Goal: Book appointment/travel/reservation

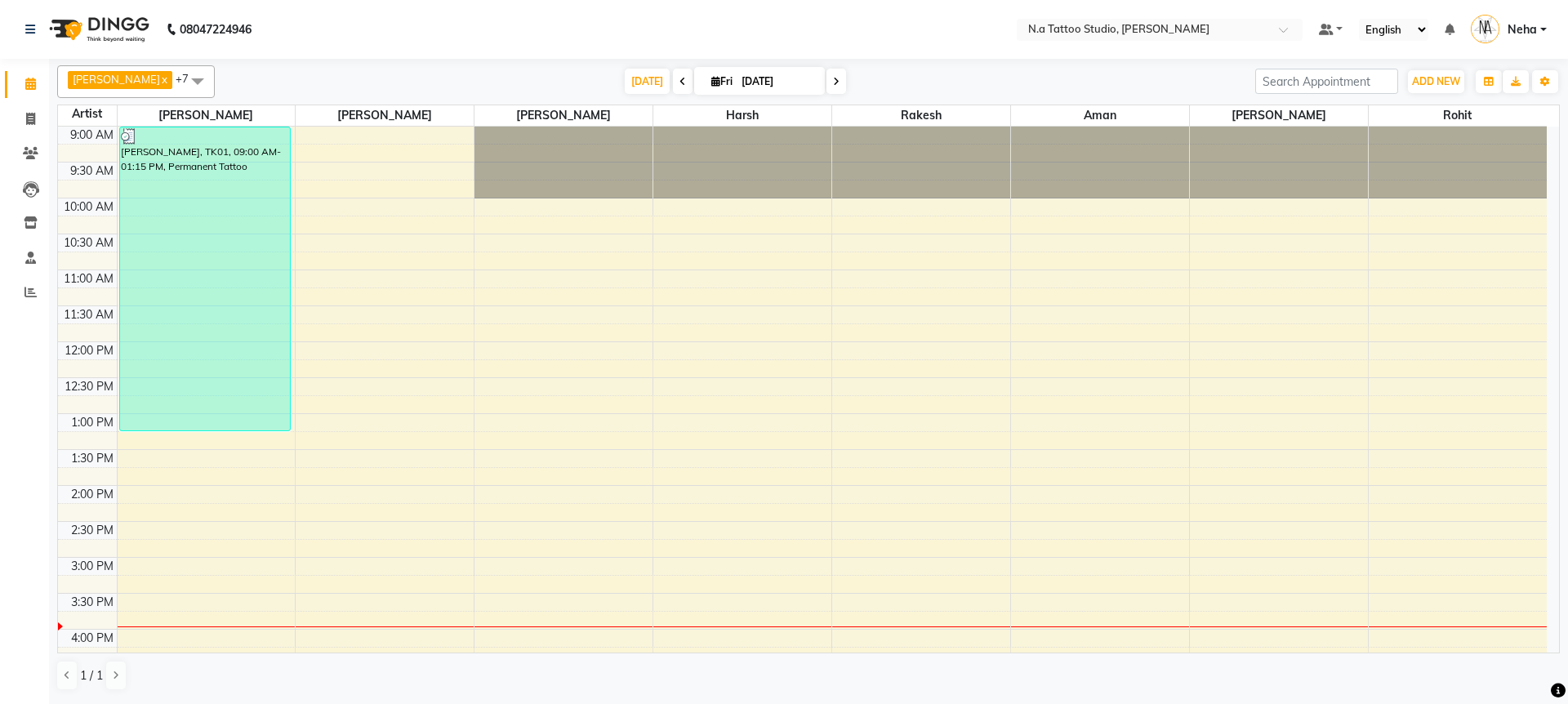
click at [833, 81] on icon at bounding box center [836, 82] width 7 height 10
type input "[DATE]"
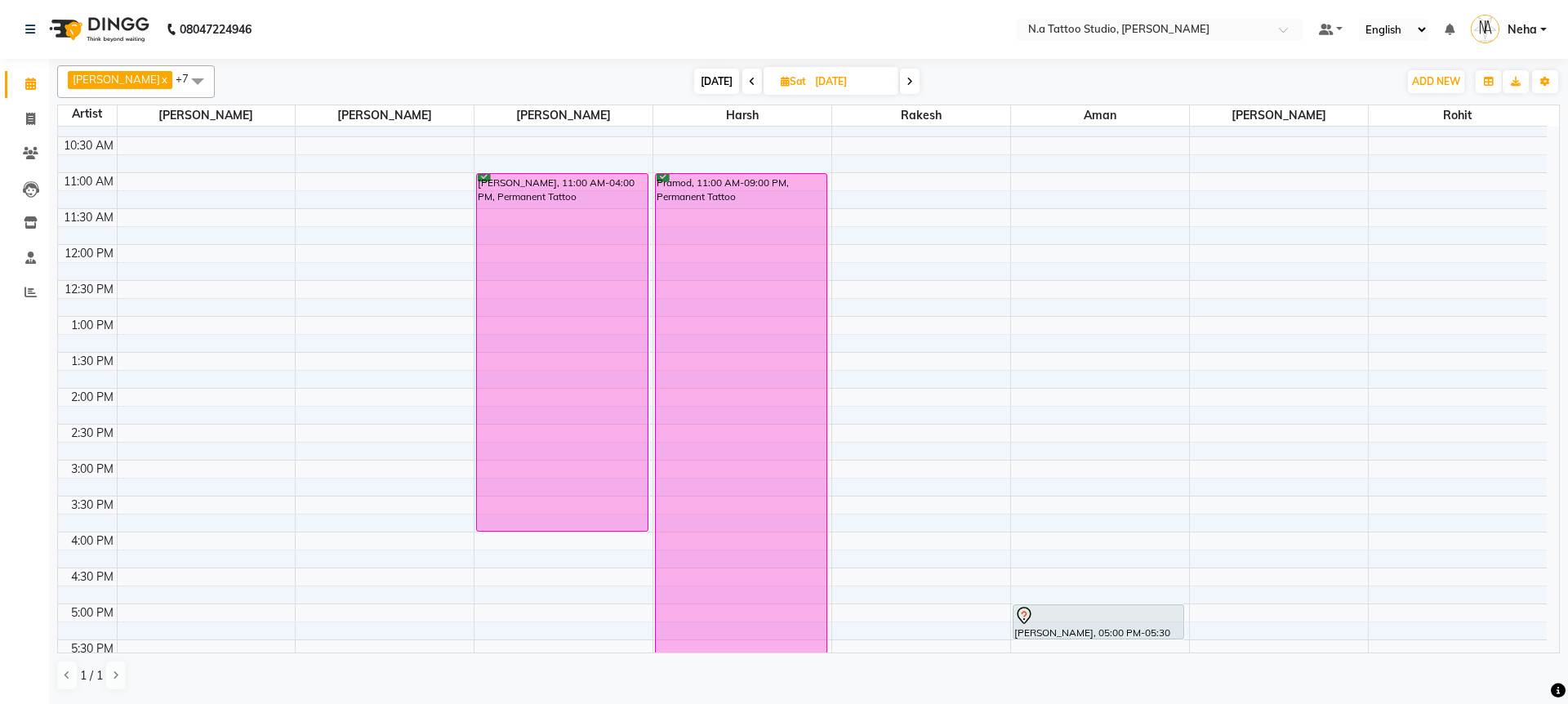
scroll to position [94, 0]
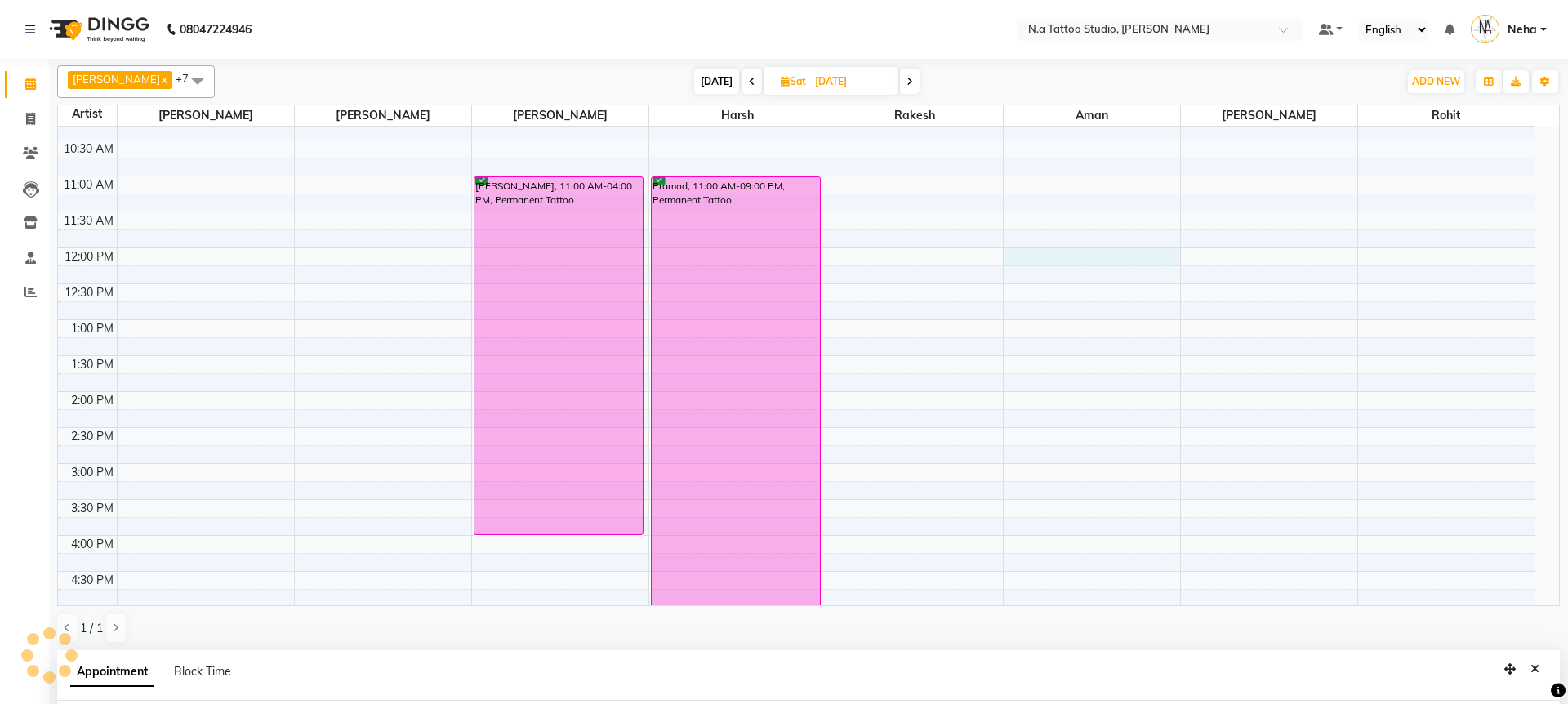
select select "84975"
select select "tentative"
select select "720"
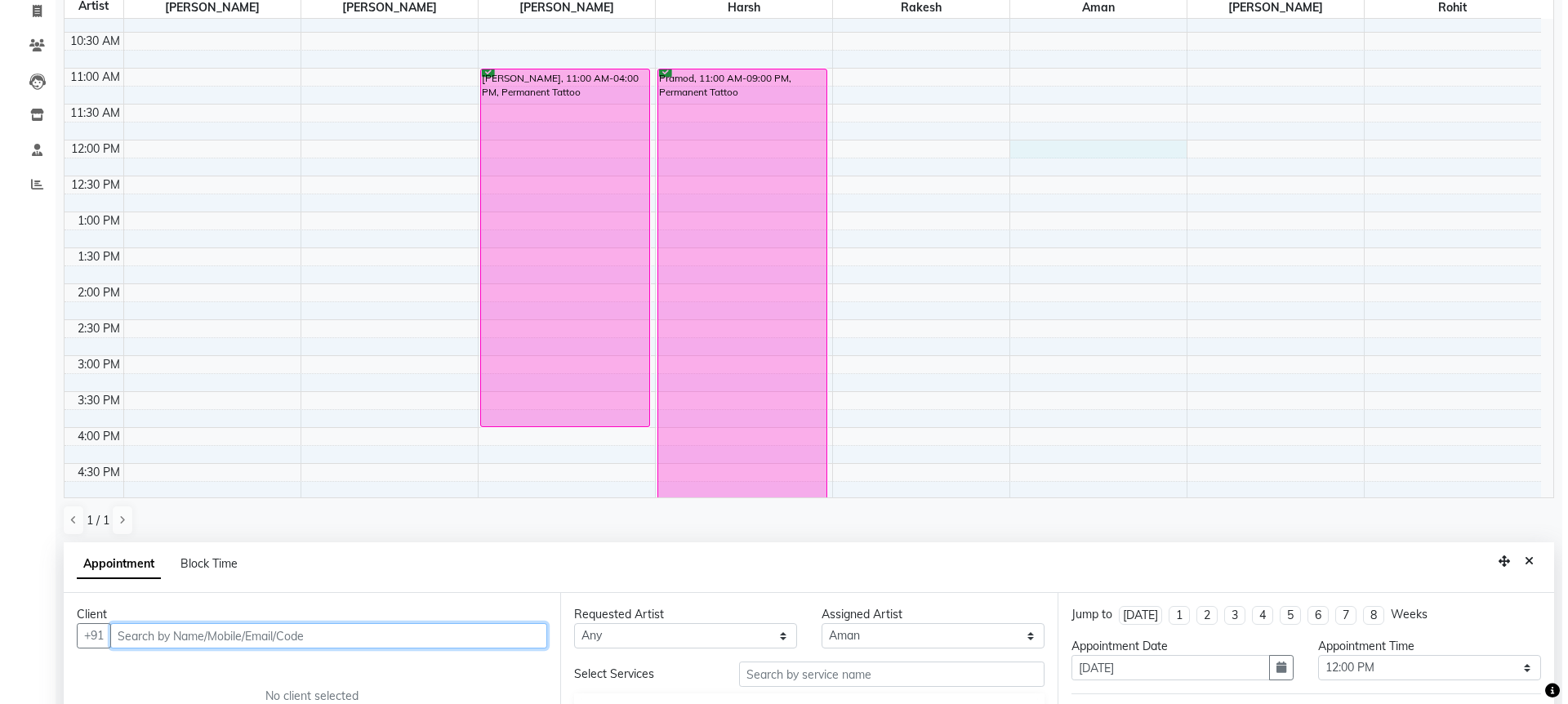
scroll to position [318, 0]
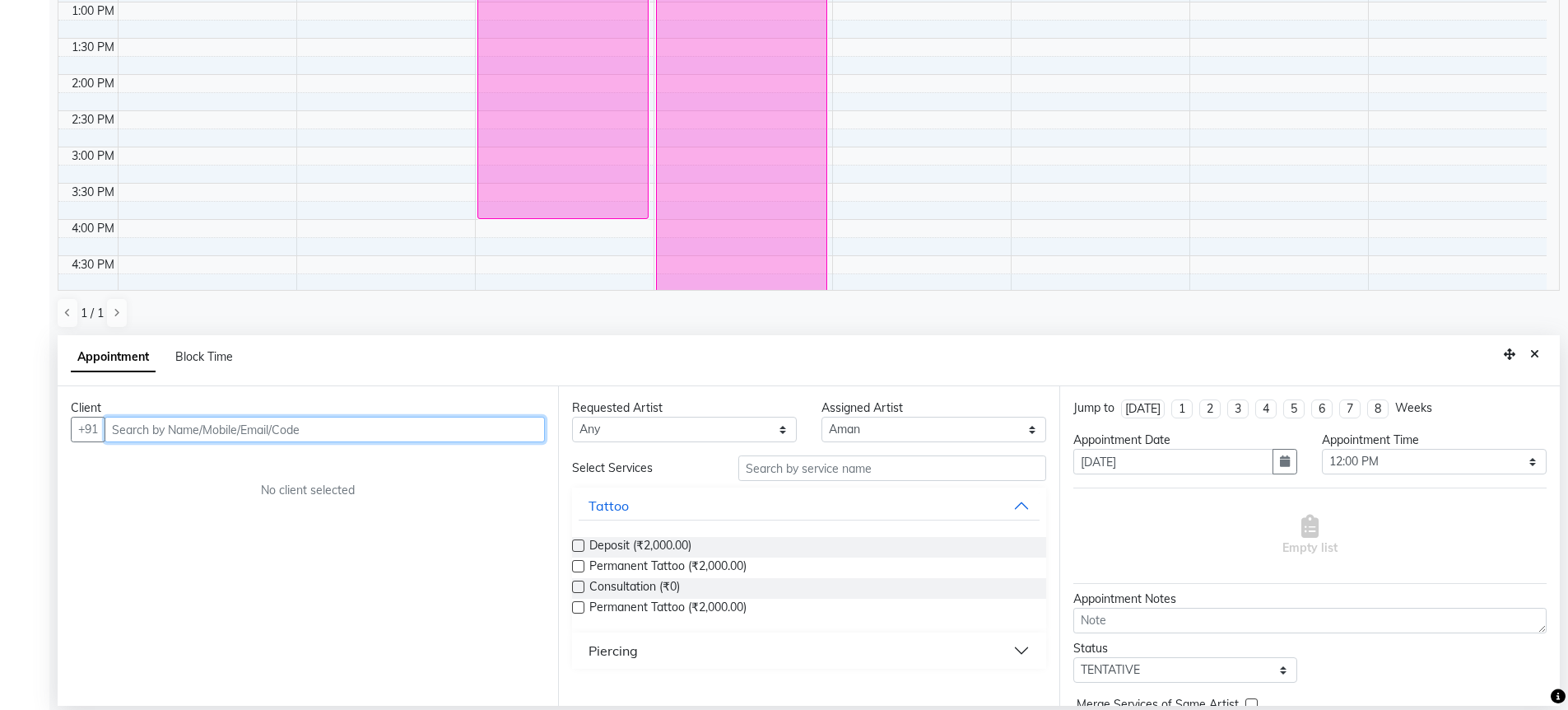
paste input "8882166300"
type input "8882166300"
click at [509, 430] on span "Add Client" at bounding box center [511, 428] width 55 height 15
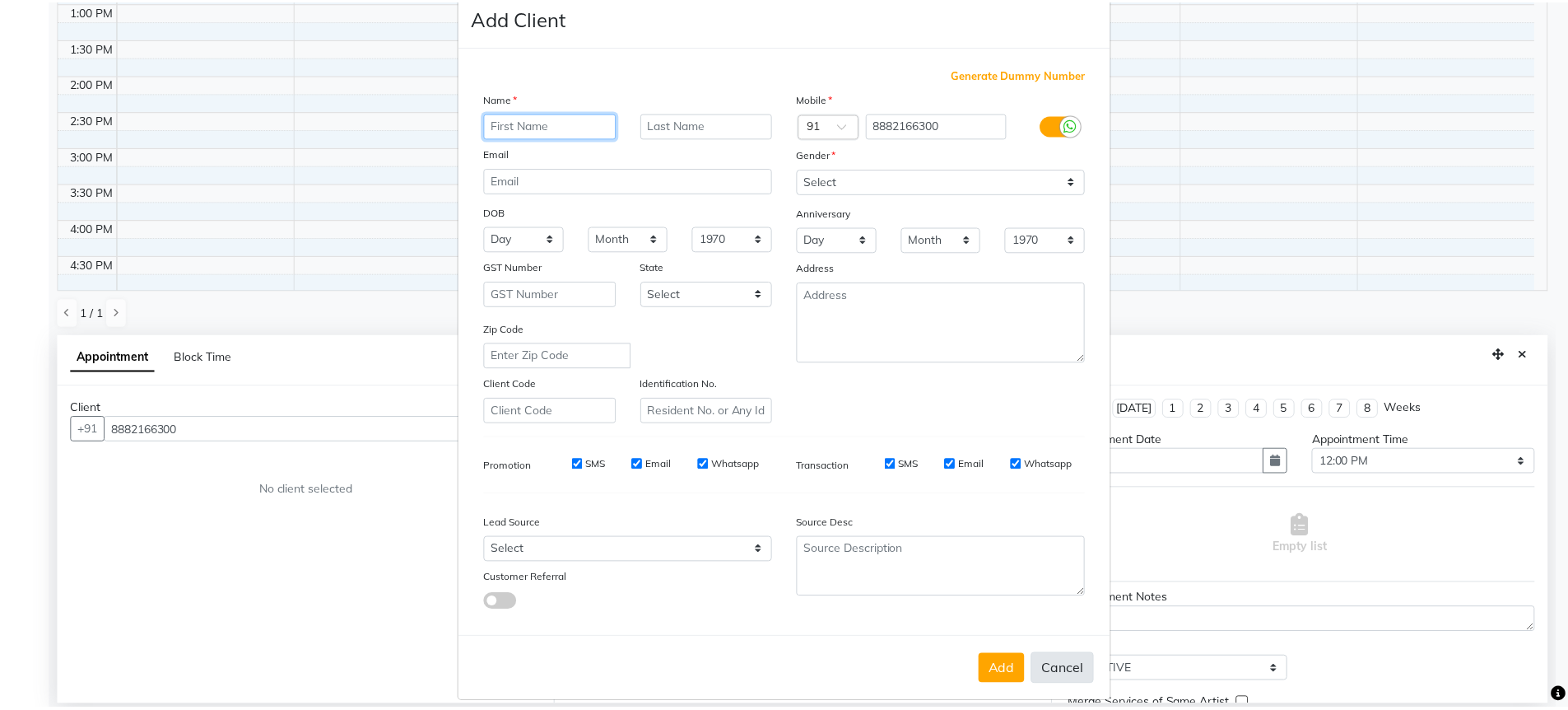
scroll to position [51, 0]
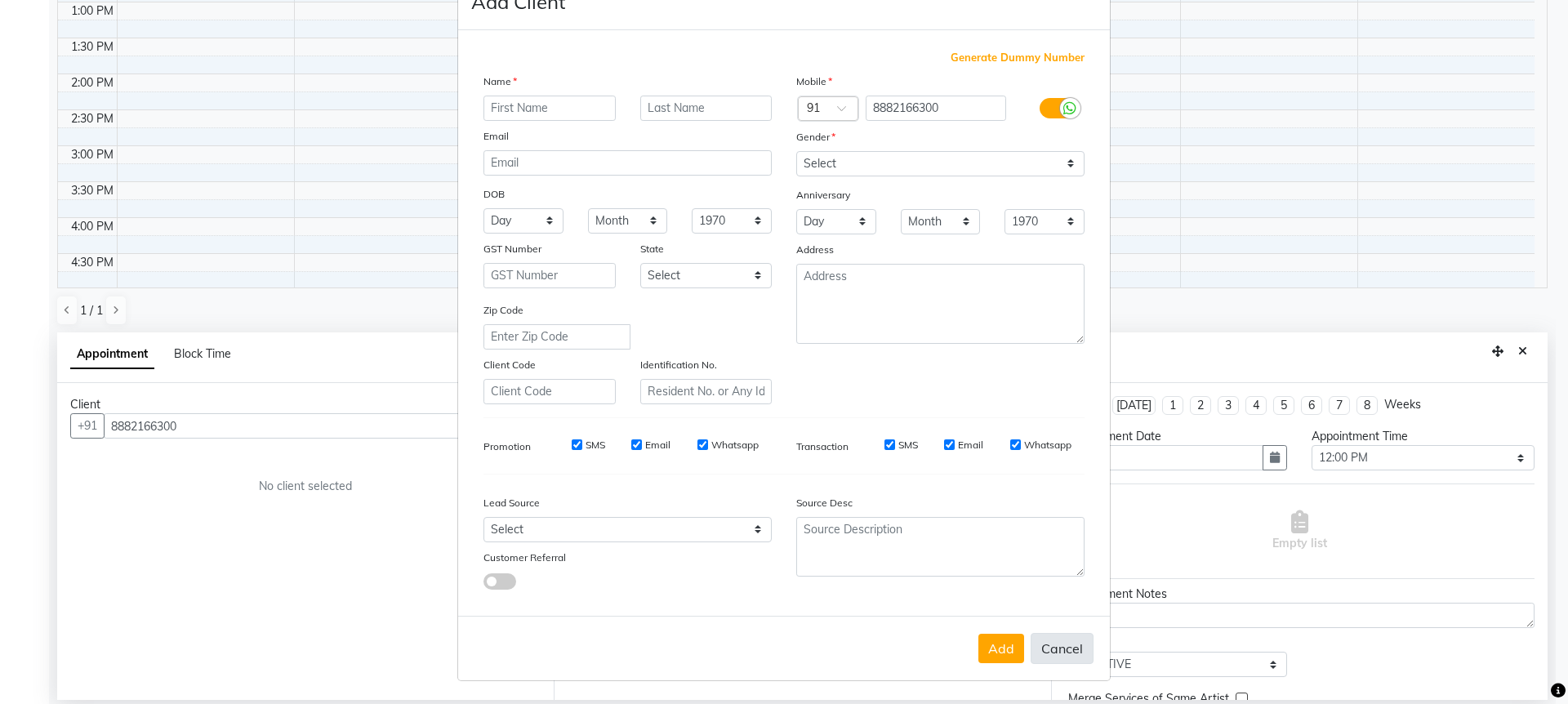
click at [1053, 644] on button "Cancel" at bounding box center [1061, 648] width 63 height 31
select select
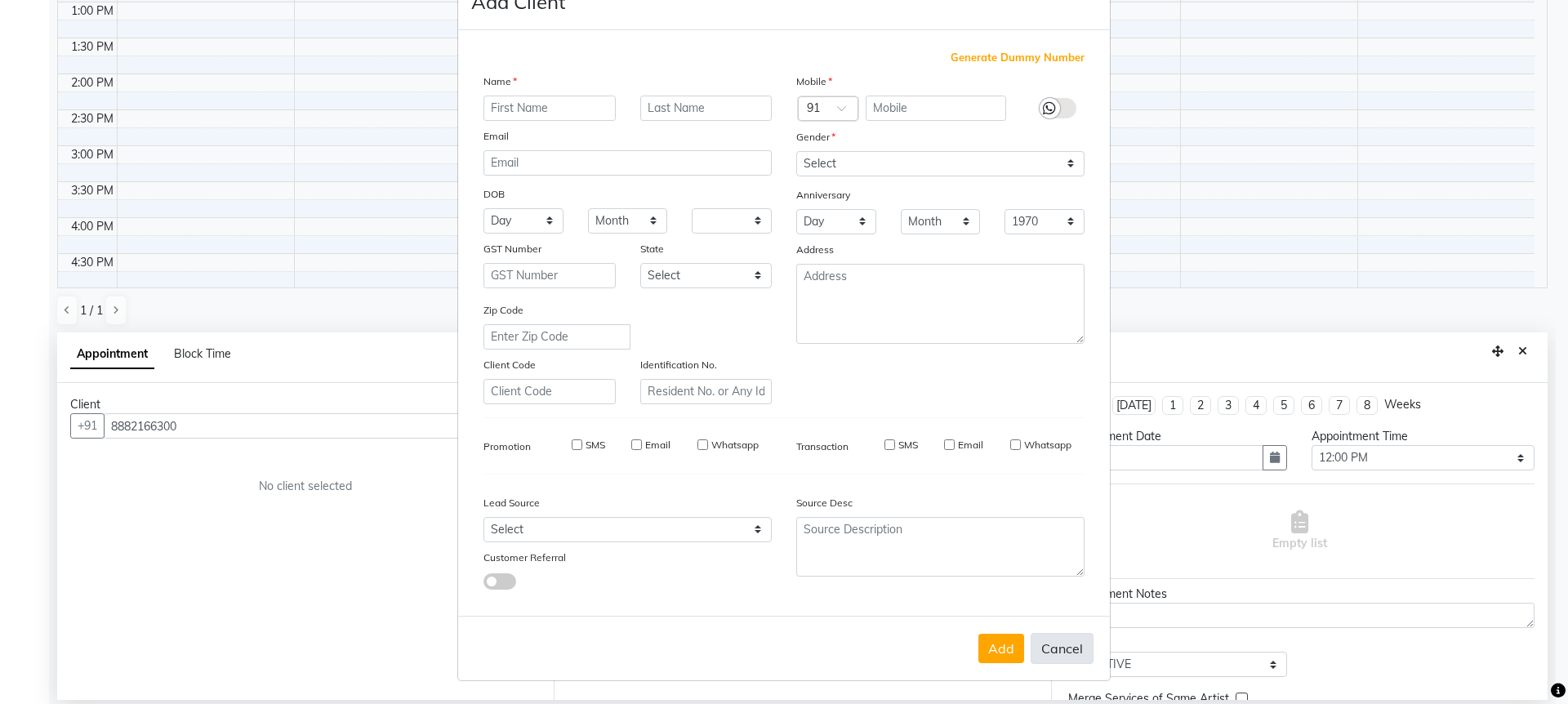
select select
checkbox input "false"
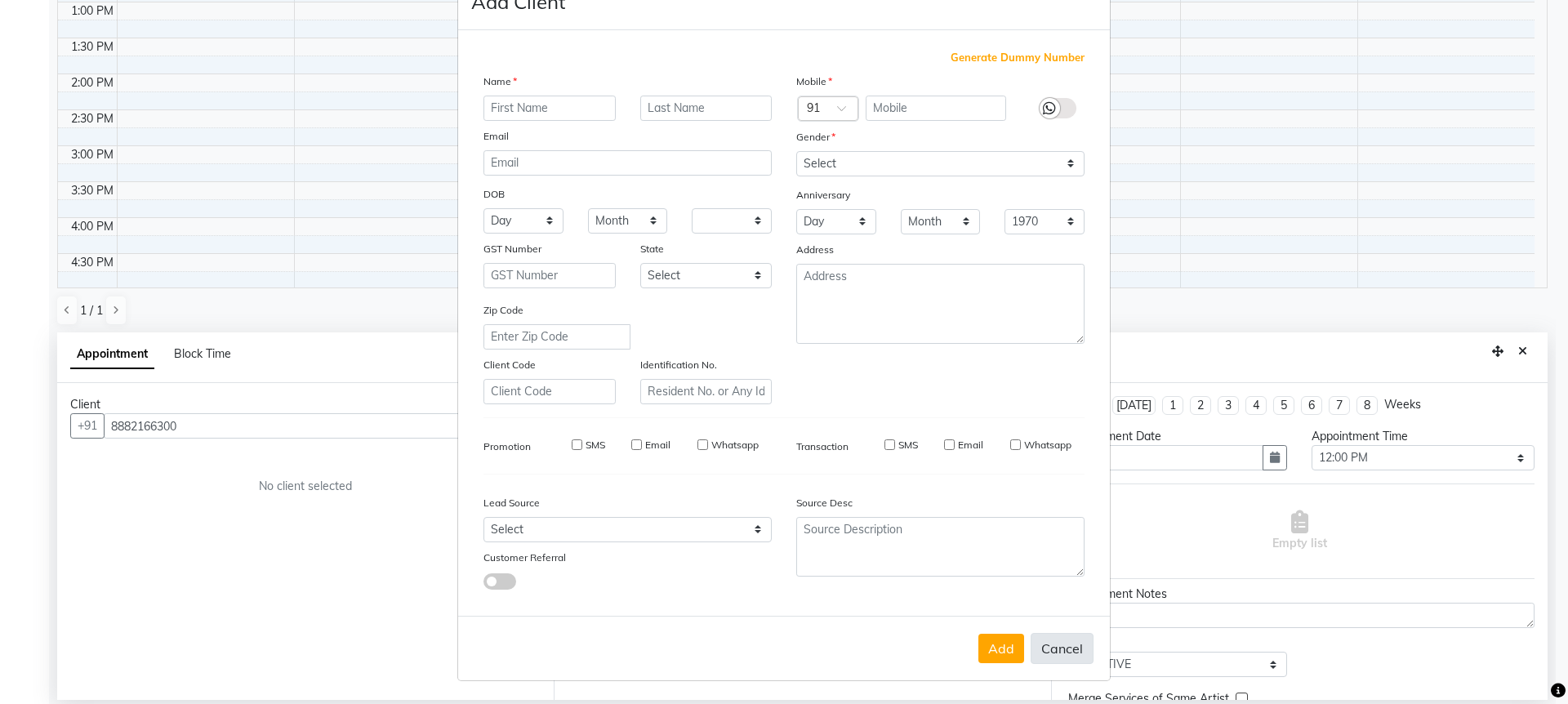
checkbox input "false"
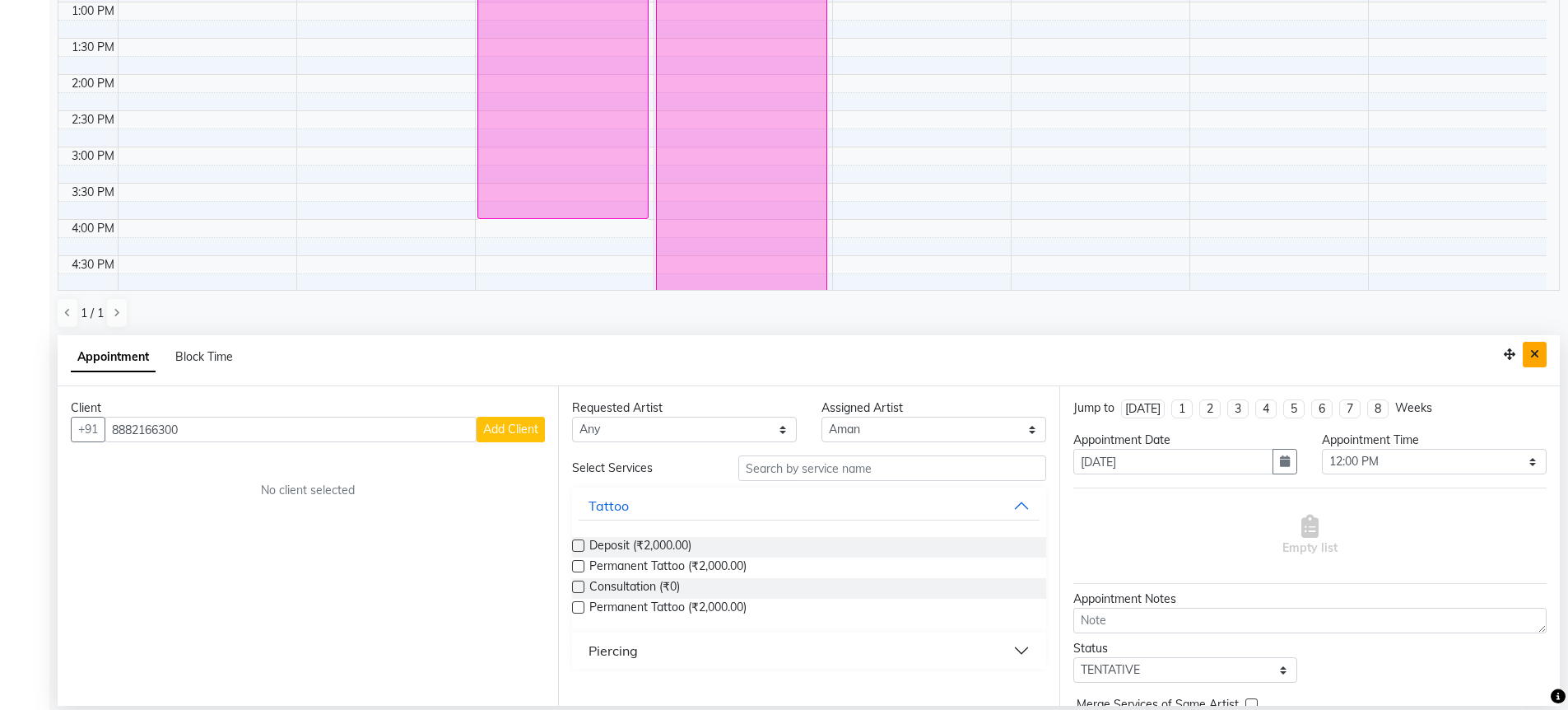
click at [1545, 348] on button "Close" at bounding box center [1535, 355] width 24 height 25
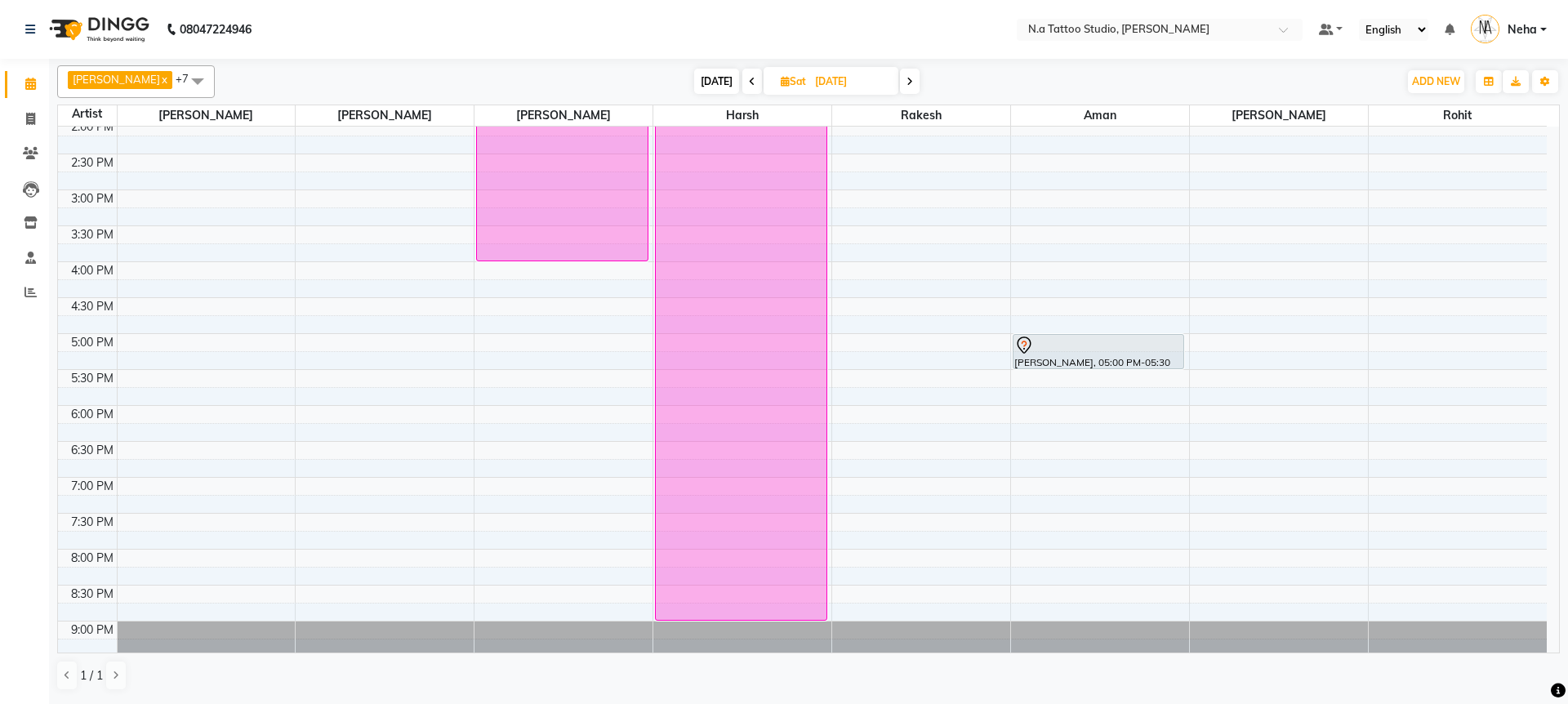
scroll to position [407, 0]
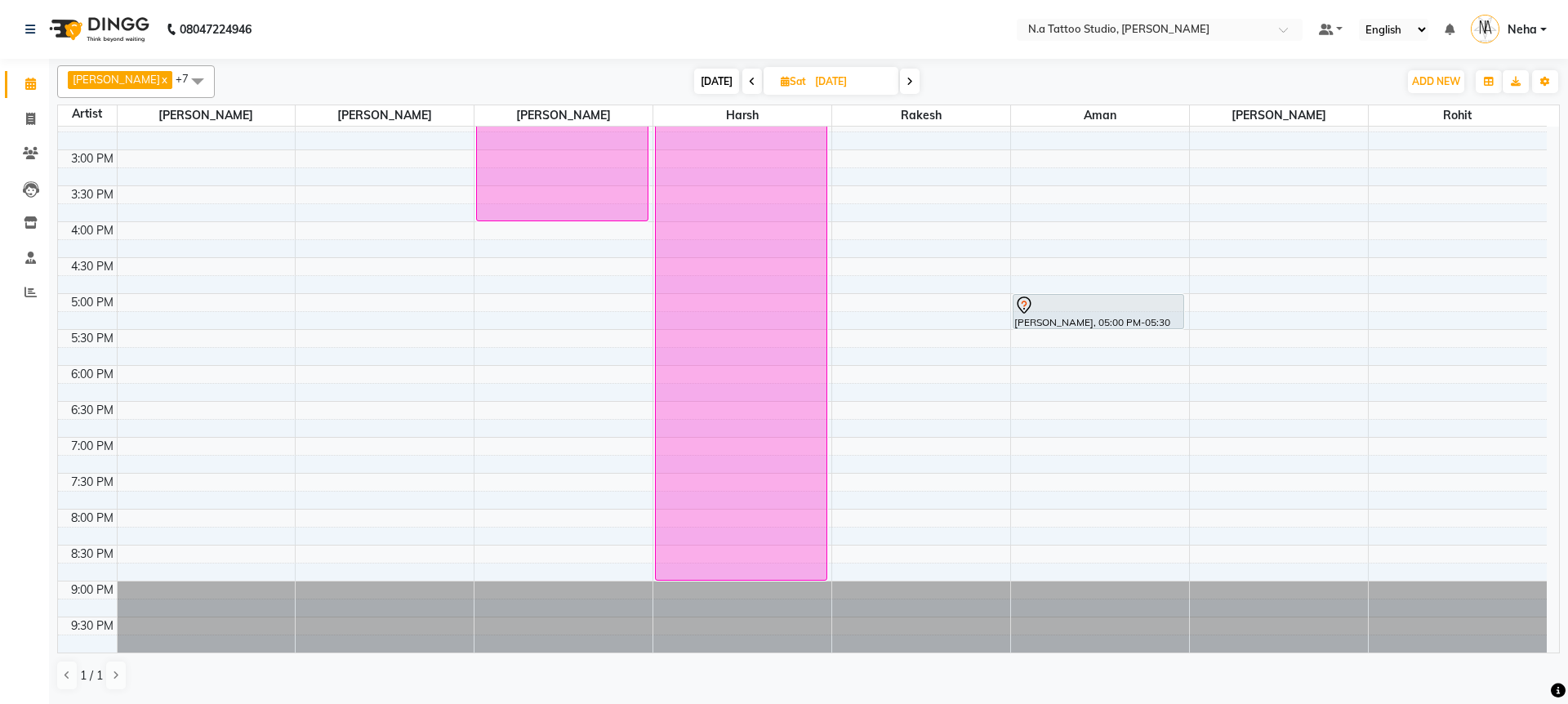
click at [906, 82] on icon at bounding box center [909, 82] width 7 height 10
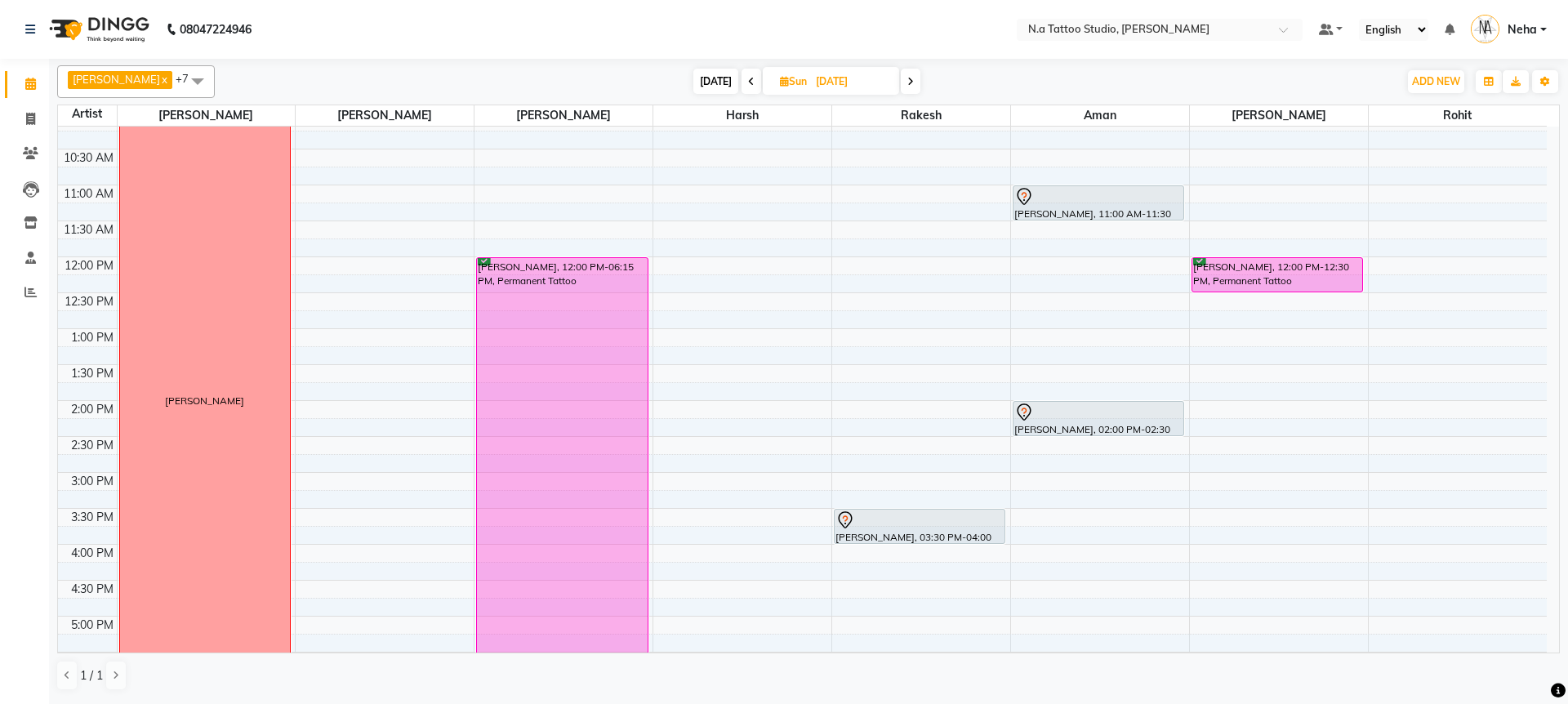
scroll to position [0, 0]
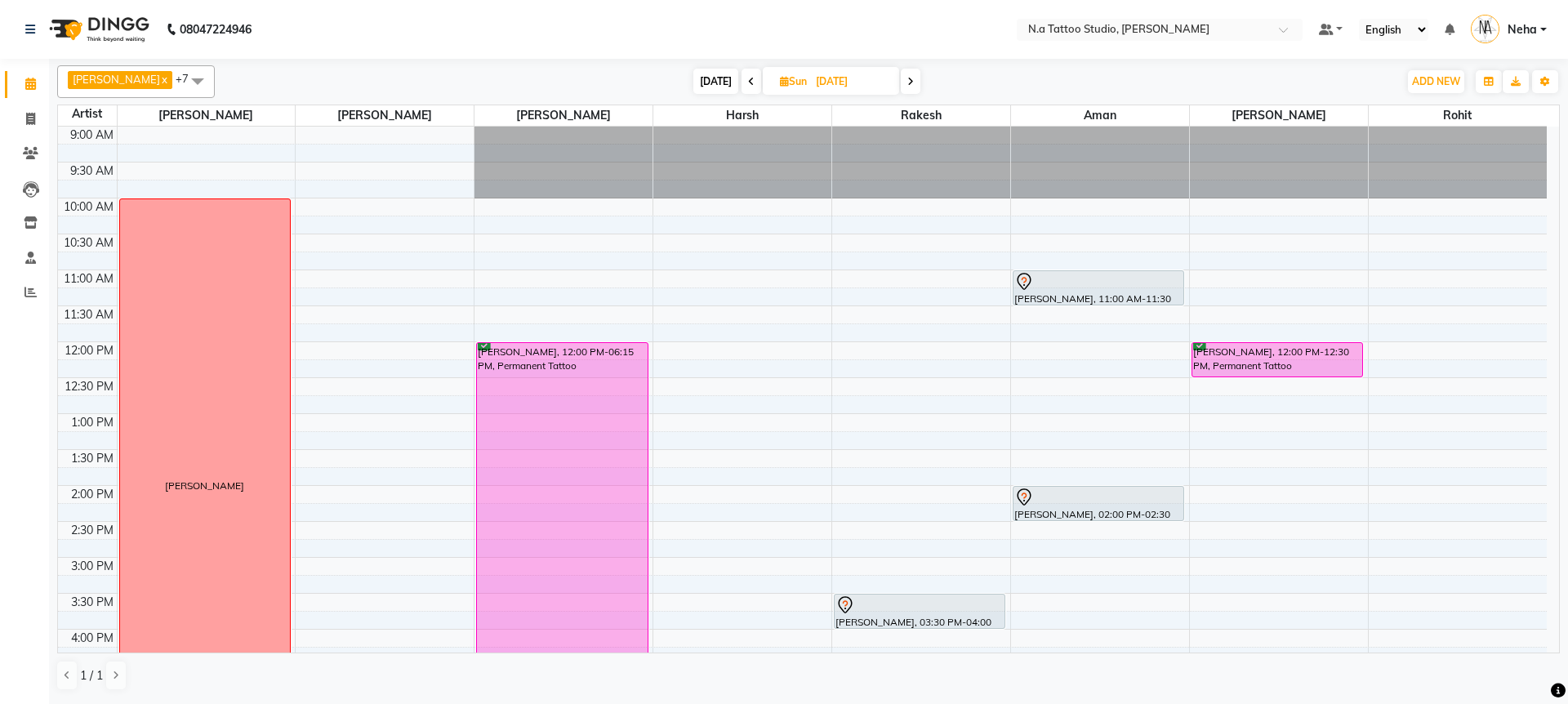
click at [700, 75] on span "[DATE]" at bounding box center [716, 81] width 45 height 25
type input "[DATE]"
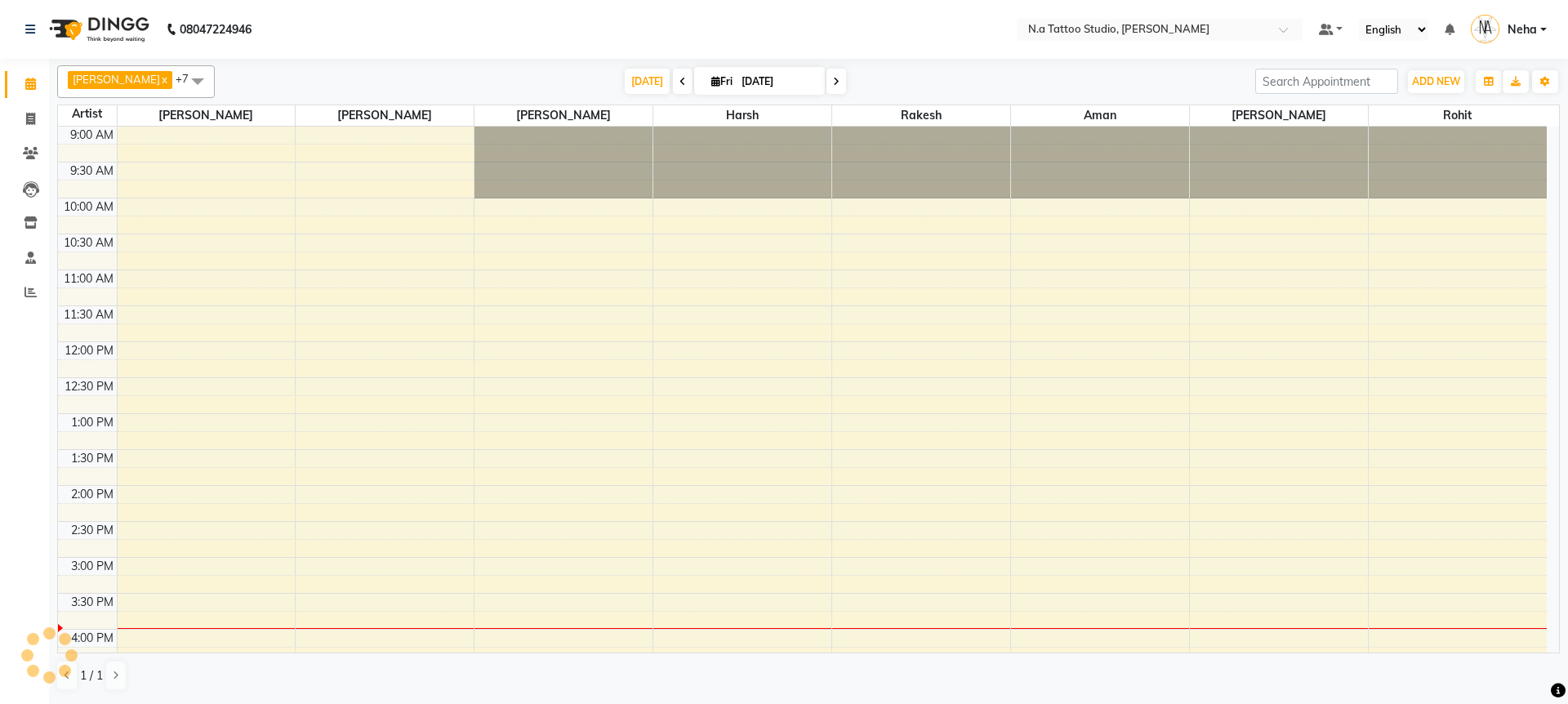
scroll to position [407, 0]
